Goal: Browse casually: Explore the website without a specific task or goal

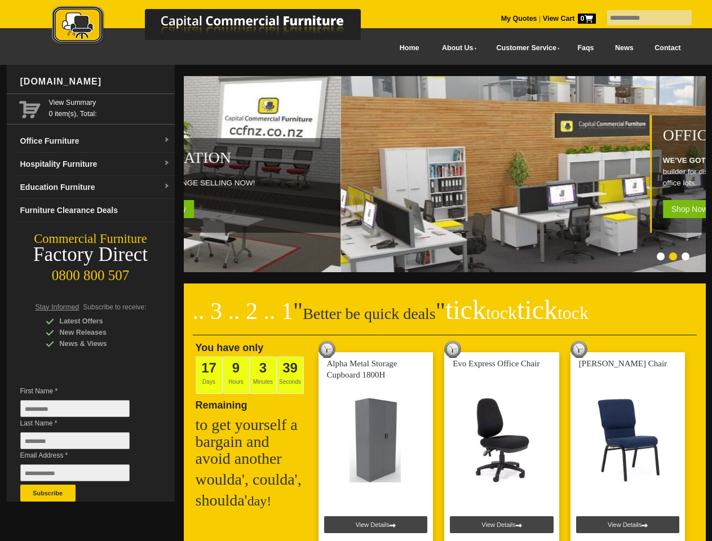
click at [642, 18] on input "text" at bounding box center [649, 17] width 85 height 15
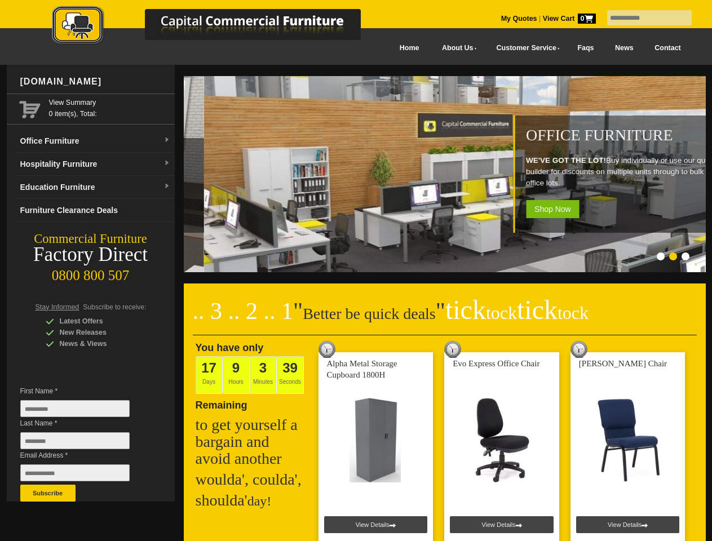
click at [83, 444] on input "Last Name *" at bounding box center [74, 440] width 109 height 17
click at [48, 493] on button "Subscribe" at bounding box center [47, 493] width 55 height 17
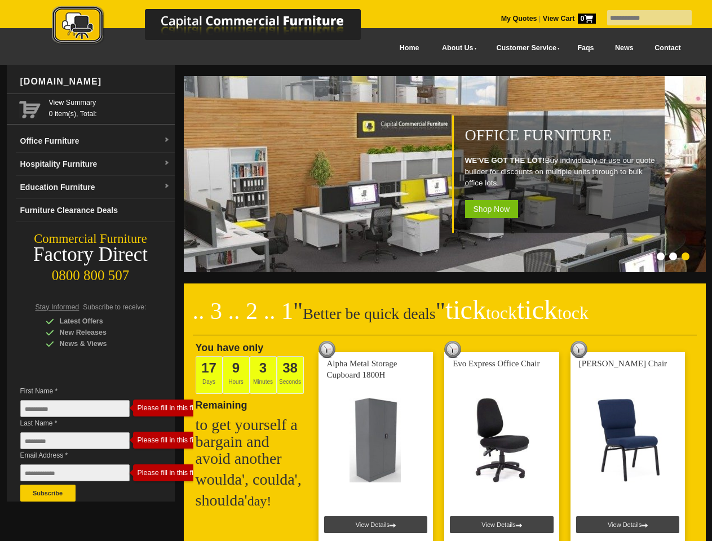
click at [431, 258] on ol at bounding box center [431, 258] width 528 height 11
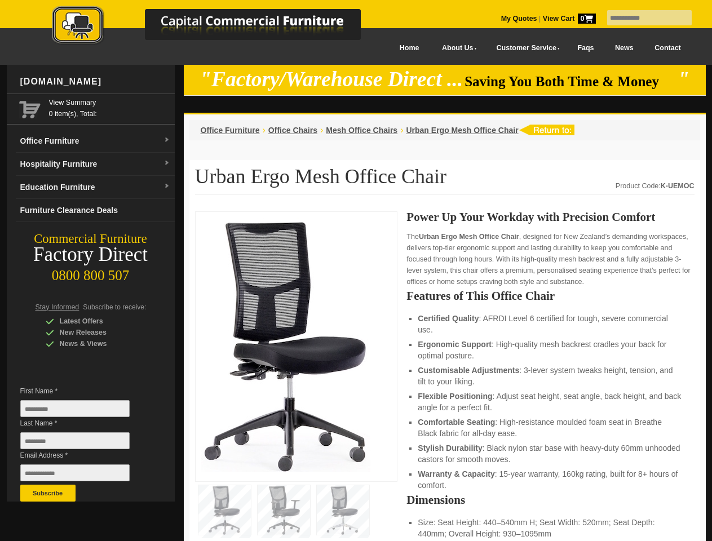
click at [642, 18] on input "text" at bounding box center [649, 17] width 85 height 15
click at [83, 444] on input "Last Name *" at bounding box center [74, 440] width 109 height 17
click at [48, 493] on button "Subscribe" at bounding box center [47, 493] width 55 height 17
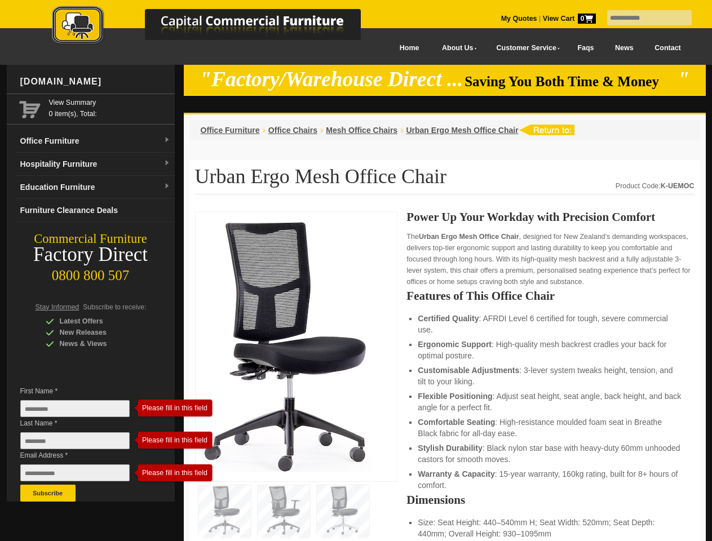
click at [445, 377] on li "Customisable Adjustments : 3-lever system tweaks height, tension, and tilt to y…" at bounding box center [550, 376] width 265 height 23
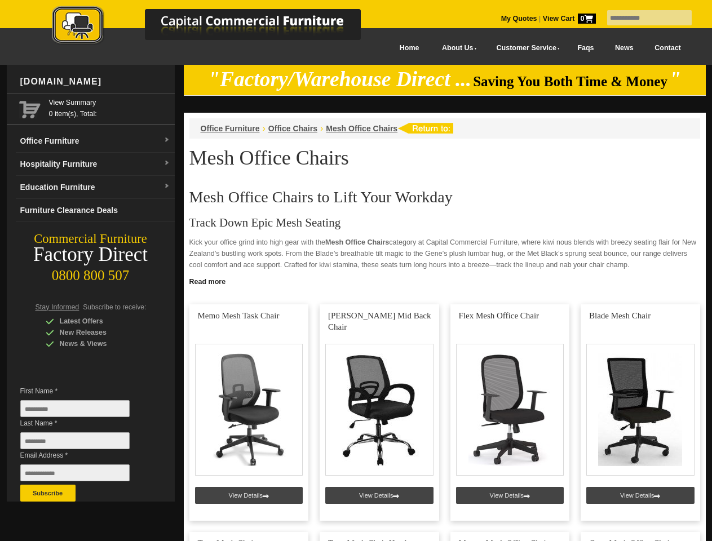
click at [642, 18] on input "text" at bounding box center [649, 17] width 85 height 15
click at [83, 444] on input "Last Name *" at bounding box center [74, 440] width 109 height 17
click at [48, 493] on button "Subscribe" at bounding box center [47, 493] width 55 height 17
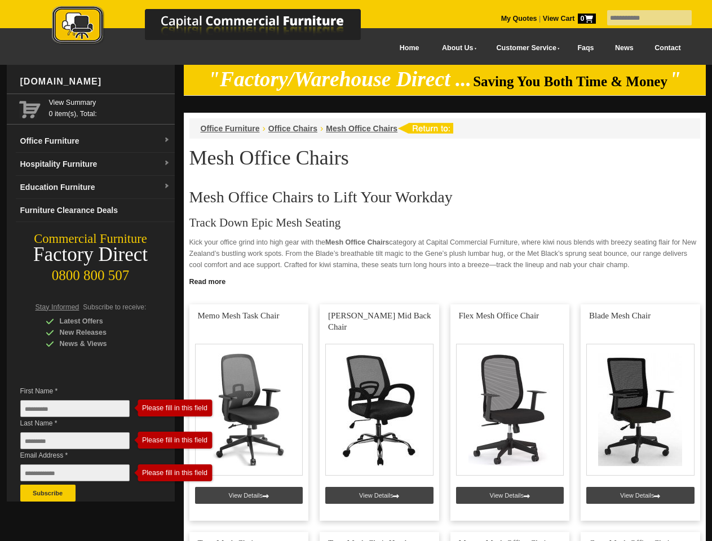
click at [445, 281] on link "Read more" at bounding box center [445, 280] width 522 height 14
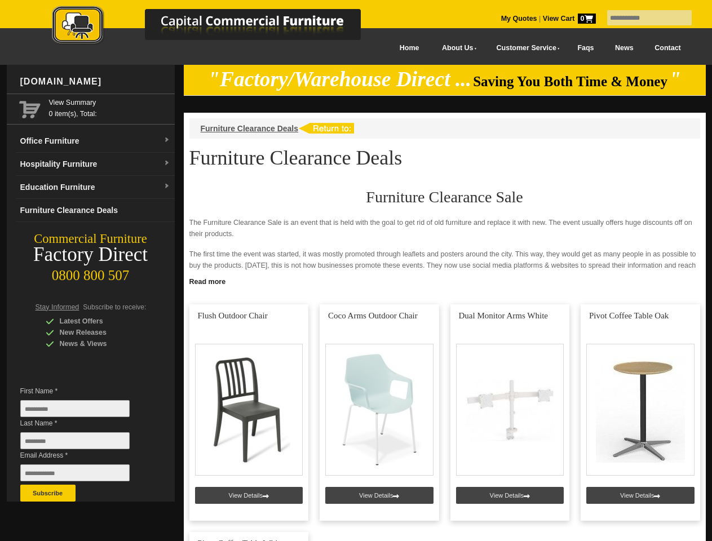
click at [642, 18] on input "text" at bounding box center [649, 17] width 85 height 15
click at [83, 444] on input "Last Name *" at bounding box center [74, 440] width 109 height 17
click at [48, 493] on button "Subscribe" at bounding box center [47, 493] width 55 height 17
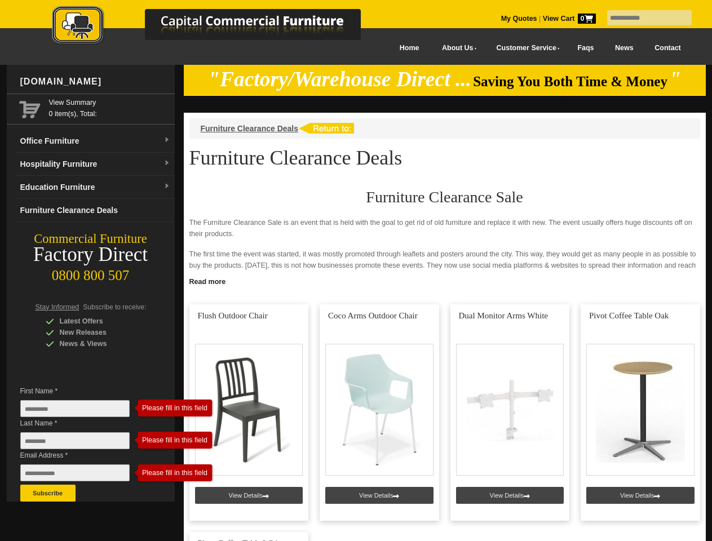
click at [445, 281] on link "Read more" at bounding box center [445, 280] width 522 height 14
